Goal: Task Accomplishment & Management: Use online tool/utility

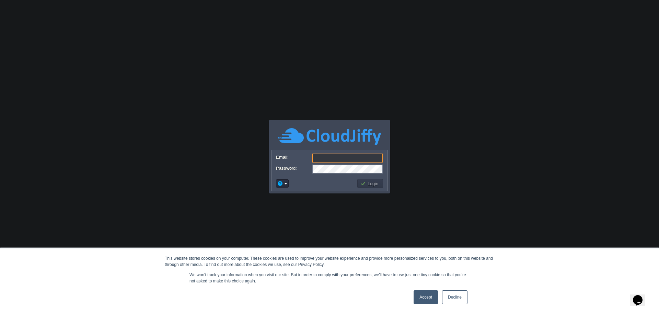
type input "[PERSON_NAME][EMAIL_ADDRESS][DOMAIN_NAME]"
click at [322, 183] on td at bounding box center [315, 183] width 81 height 11
click at [368, 185] on button "Login" at bounding box center [370, 183] width 20 height 6
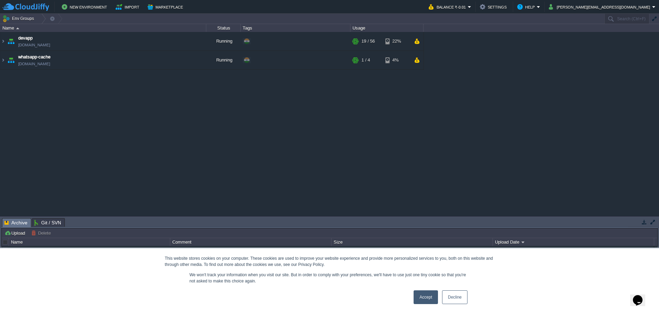
click at [455, 298] on link "Decline" at bounding box center [454, 297] width 25 height 14
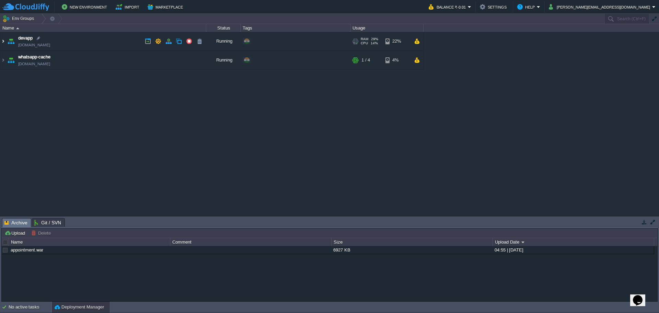
click at [4, 41] on img at bounding box center [2, 41] width 5 height 19
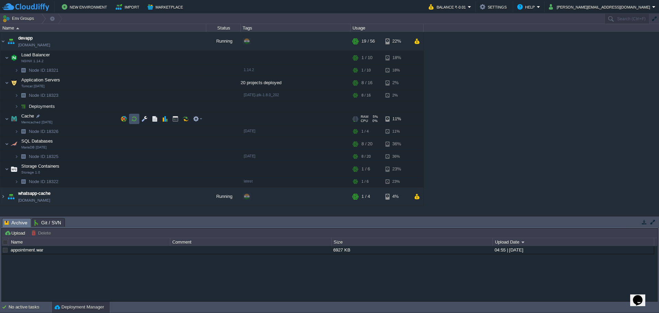
click at [137, 120] on button "button" at bounding box center [134, 119] width 6 height 6
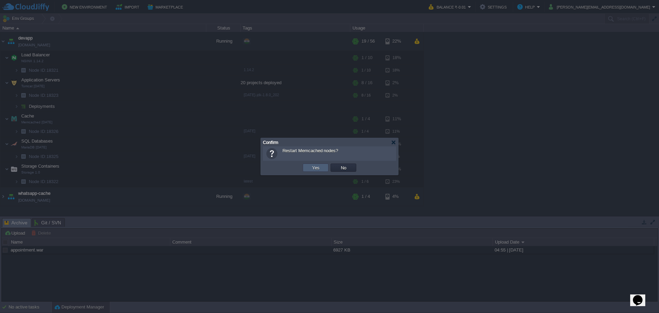
click at [306, 166] on td "Yes" at bounding box center [316, 167] width 26 height 8
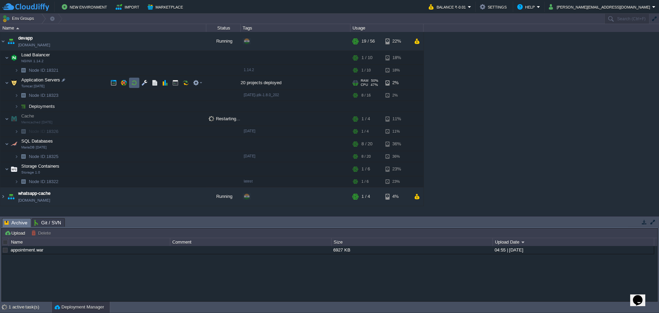
click at [134, 84] on button "button" at bounding box center [134, 83] width 6 height 6
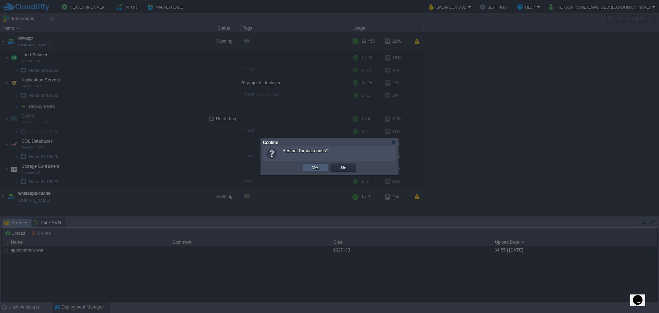
click at [316, 167] on button "Yes" at bounding box center [316, 167] width 12 height 6
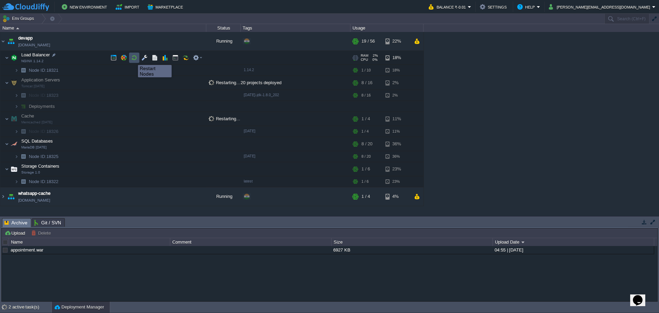
click at [133, 59] on button "button" at bounding box center [134, 58] width 6 height 6
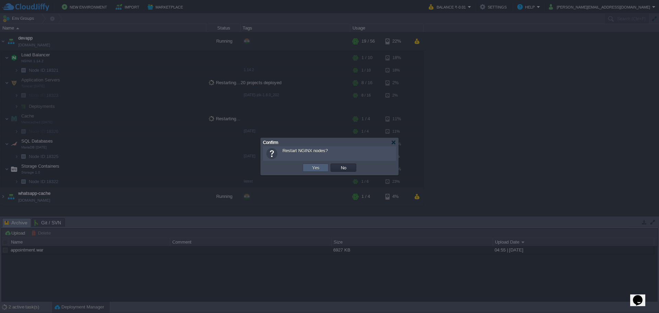
click at [310, 165] on button "Yes" at bounding box center [316, 167] width 12 height 6
